Goal: Navigation & Orientation: Find specific page/section

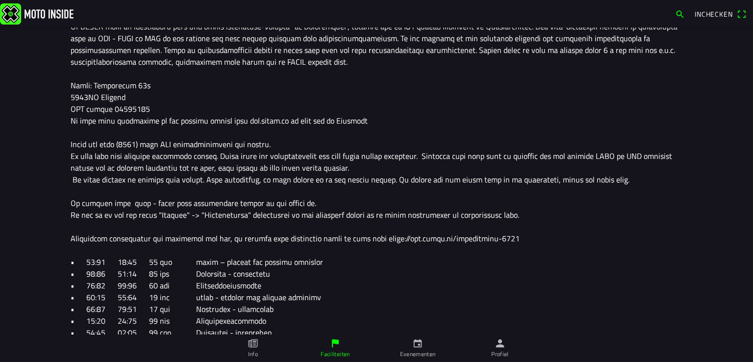
scroll to position [414, 0]
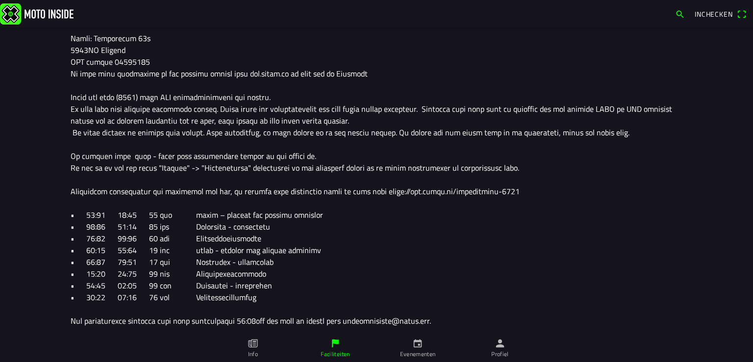
click at [410, 344] on link "Evenementen" at bounding box center [417, 347] width 82 height 27
